Goal: Task Accomplishment & Management: Manage account settings

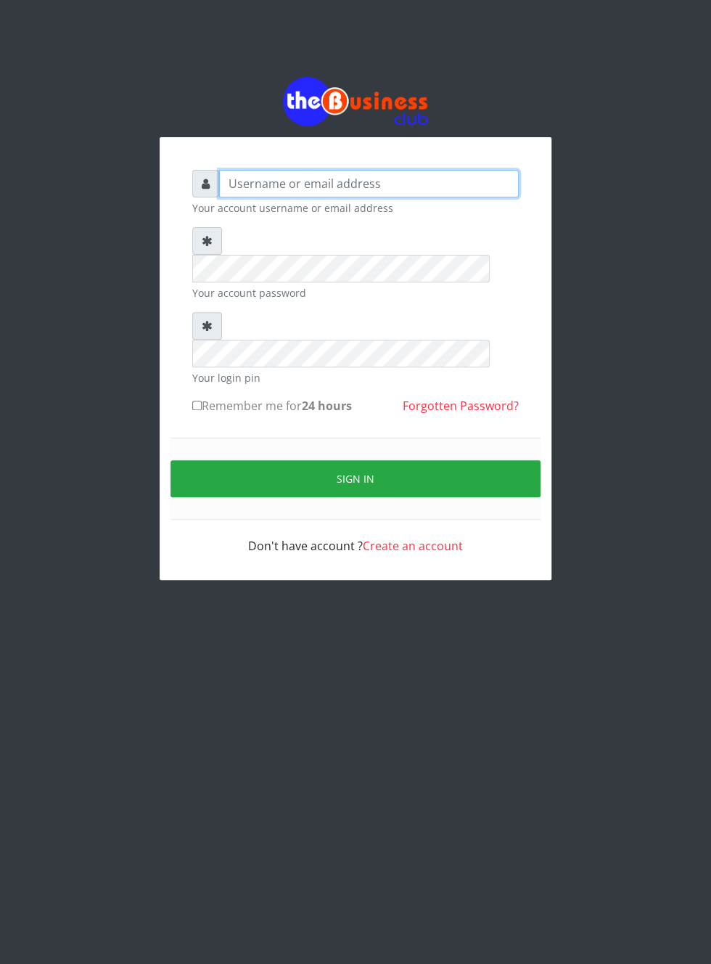
click at [266, 190] on input "text" at bounding box center [369, 184] width 300 height 28
click at [253, 190] on input "text" at bounding box center [369, 184] width 300 height 28
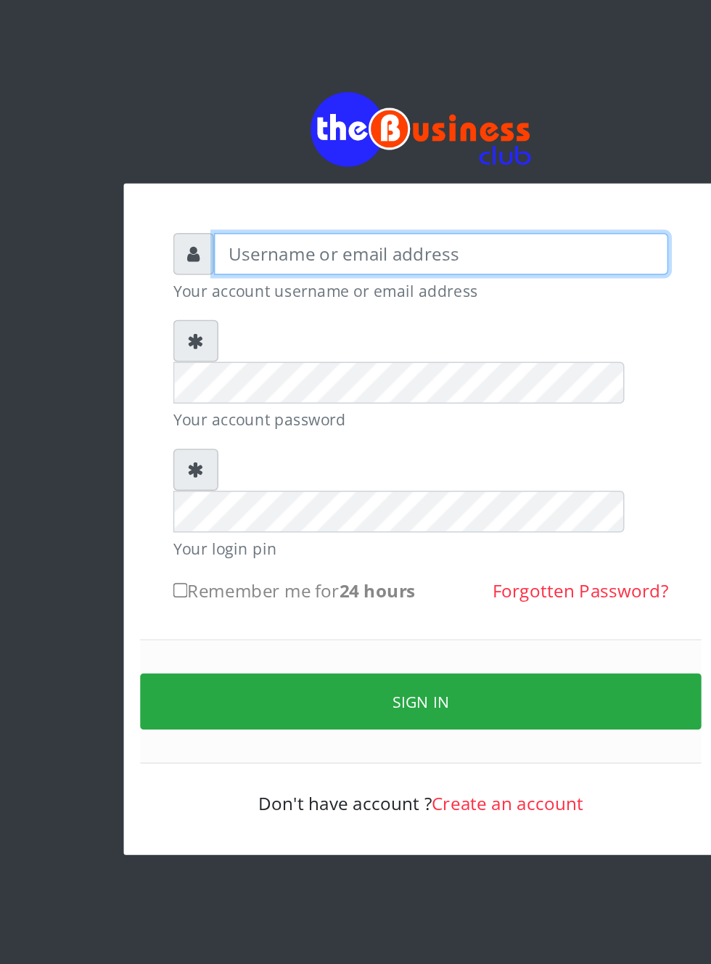
click at [247, 189] on input "text" at bounding box center [369, 184] width 300 height 28
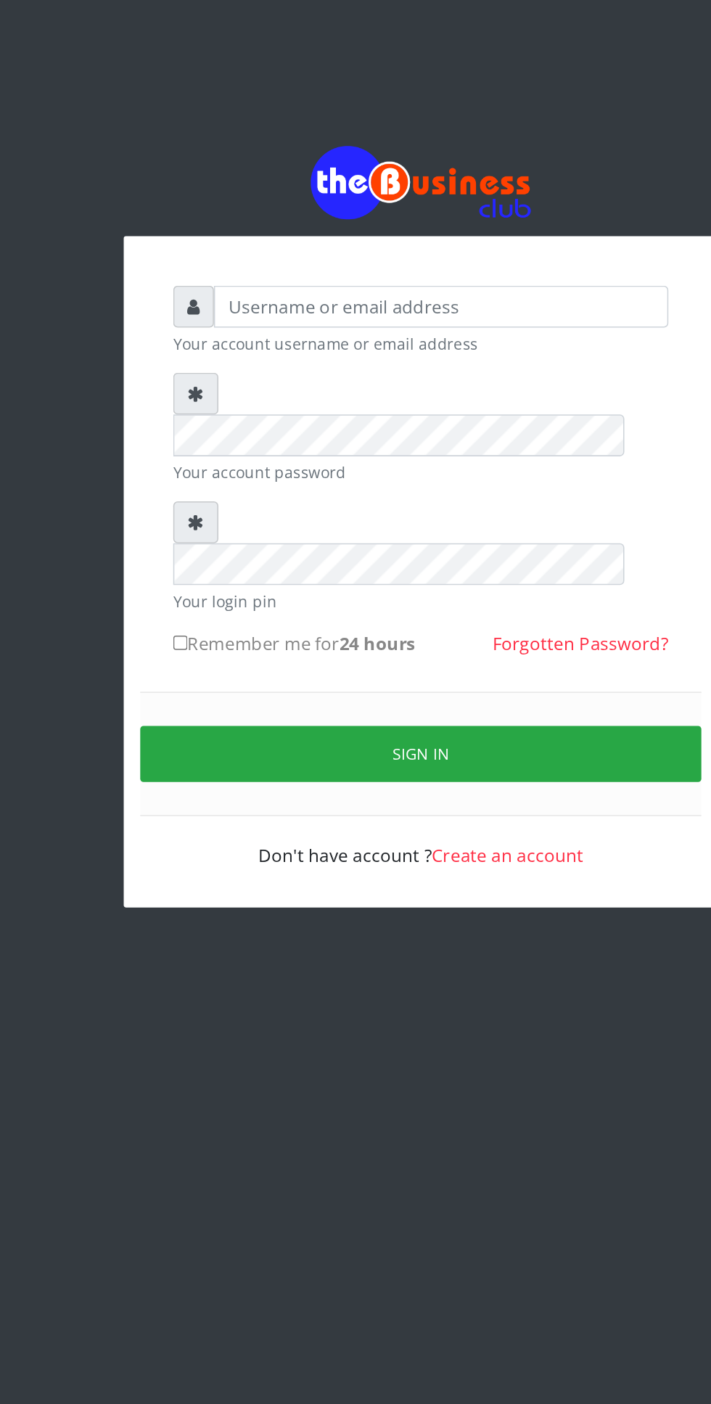
click at [258, 192] on div "Your account username or email address Your account password Your login pin Rem…" at bounding box center [356, 393] width 392 height 443
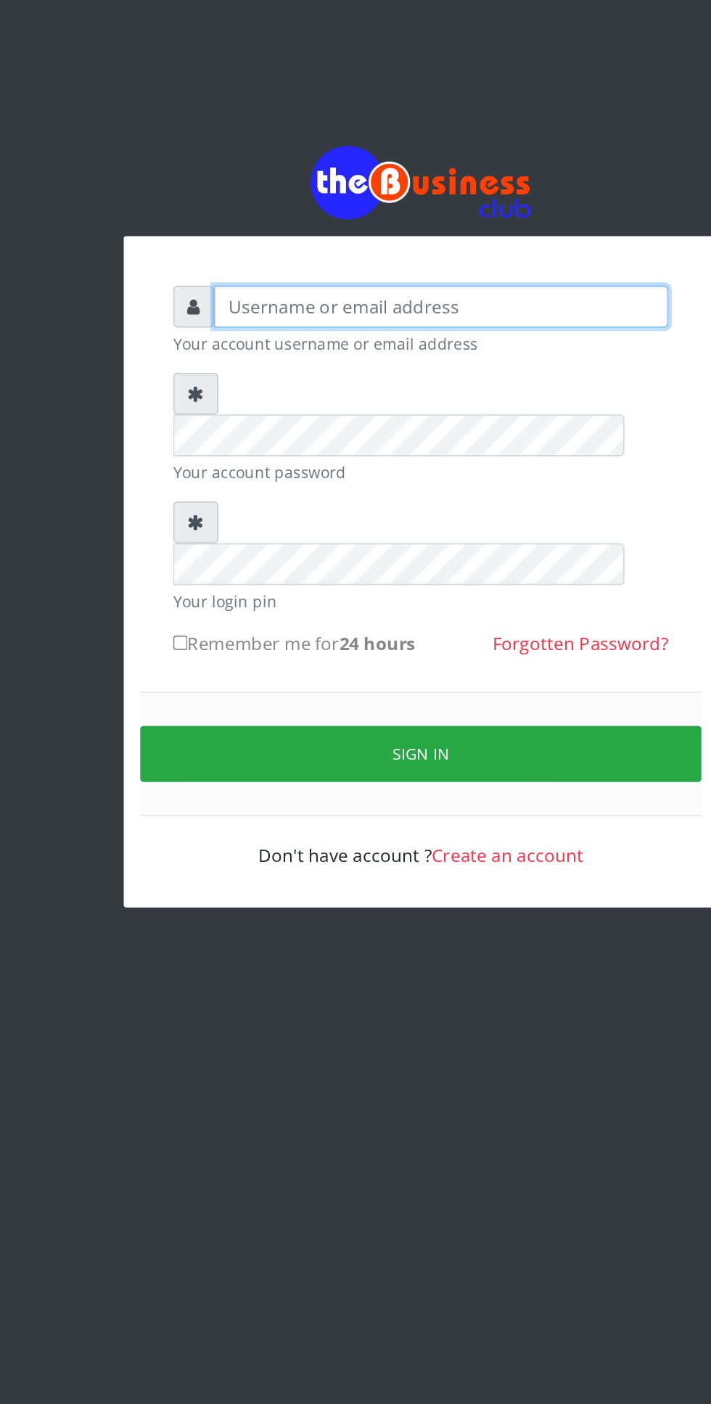
type input "Musluky"
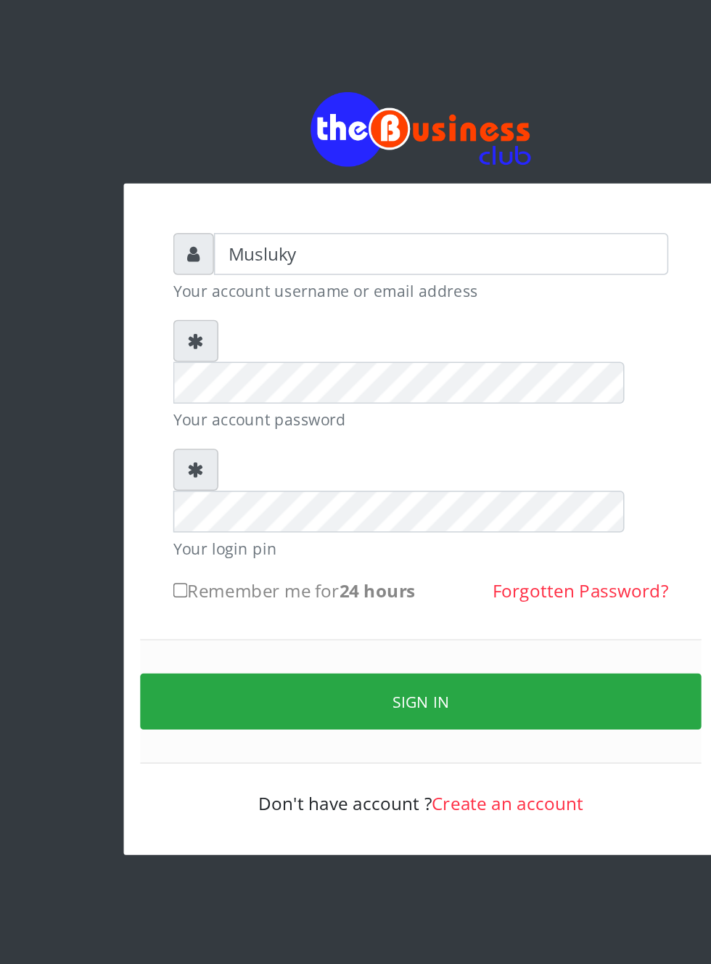
click at [274, 279] on form "Musluky Your account username or email address Your account password Your login…" at bounding box center [355, 362] width 327 height 385
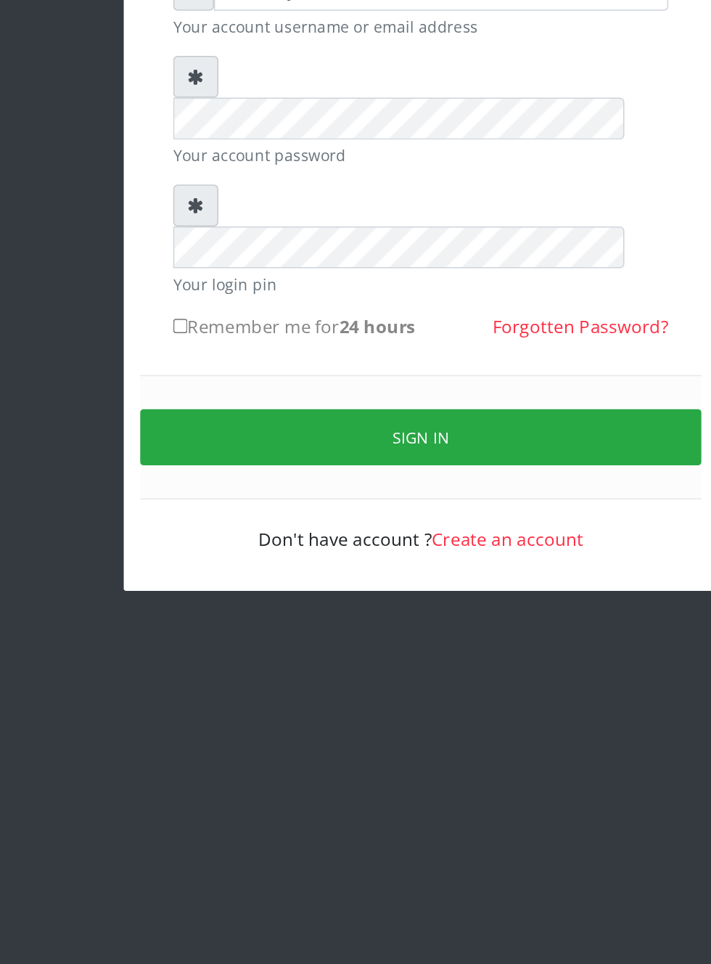
click at [363, 460] on button "Sign in" at bounding box center [356, 478] width 370 height 37
